Goal: Task Accomplishment & Management: Complete application form

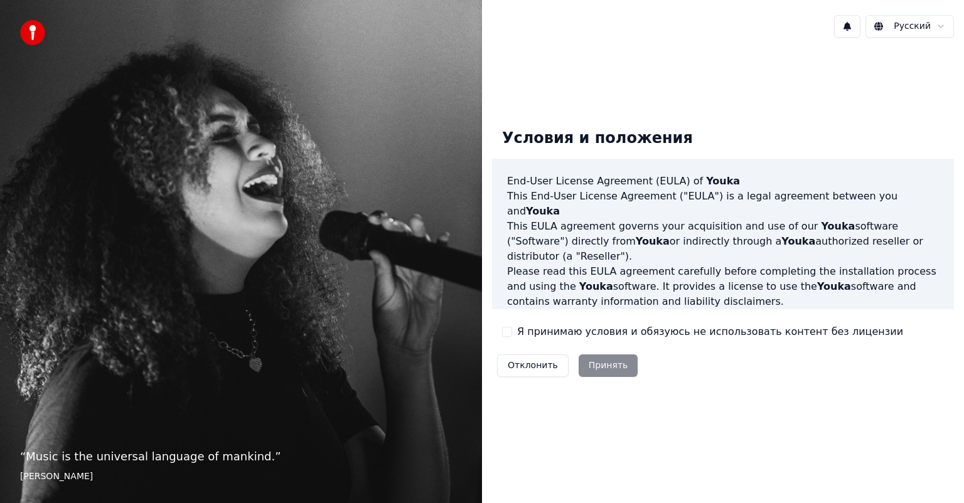
click at [519, 330] on label "Я принимаю условия и обязуюсь не использовать контент без лицензии" at bounding box center [710, 332] width 386 height 15
click at [512, 330] on button "Я принимаю условия и обязуюсь не использовать контент без лицензии" at bounding box center [507, 332] width 10 height 10
click at [589, 366] on button "Принять" at bounding box center [609, 366] width 60 height 23
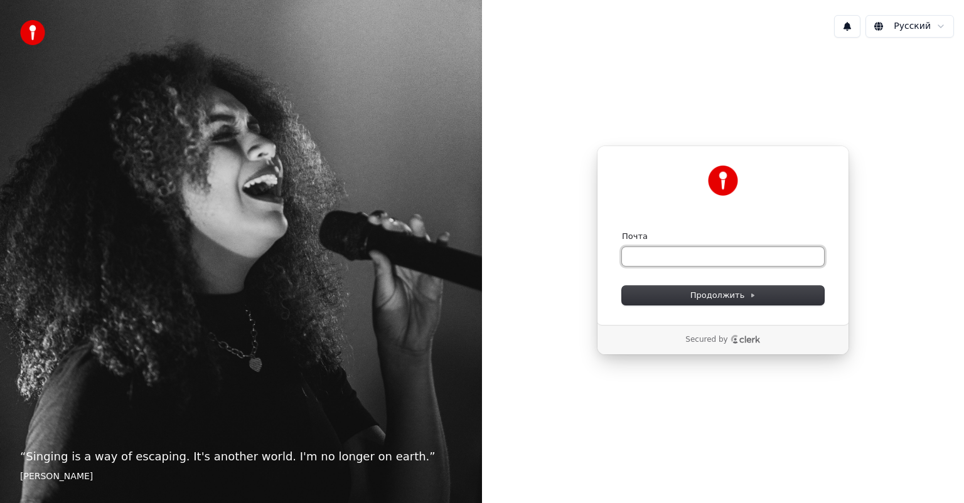
click at [680, 264] on input "Почта" at bounding box center [723, 256] width 202 height 19
click at [622, 231] on button "submit" at bounding box center [622, 231] width 0 height 0
type input "**********"
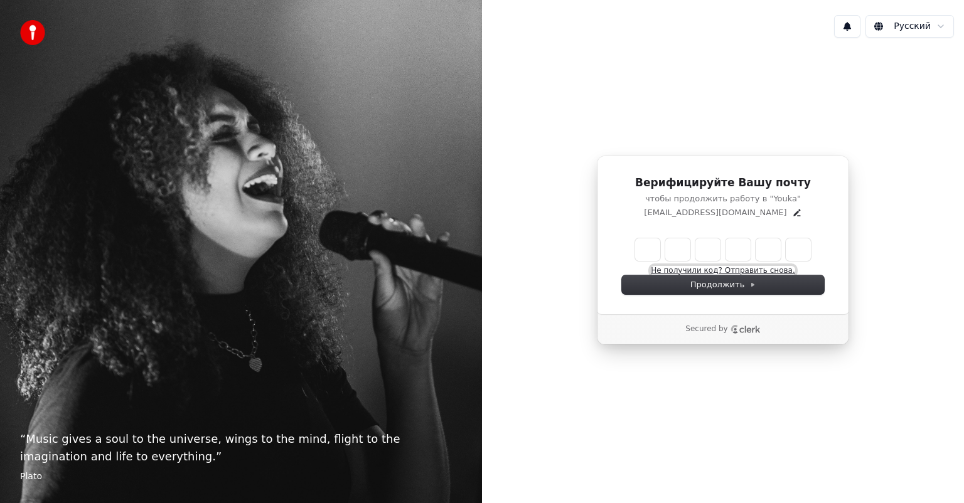
click at [713, 271] on button "Не получили код? Отправить снова." at bounding box center [723, 271] width 144 height 10
click at [714, 272] on button "Не получили код? Отправить снова." at bounding box center [723, 271] width 144 height 10
